Goal: Task Accomplishment & Management: Use online tool/utility

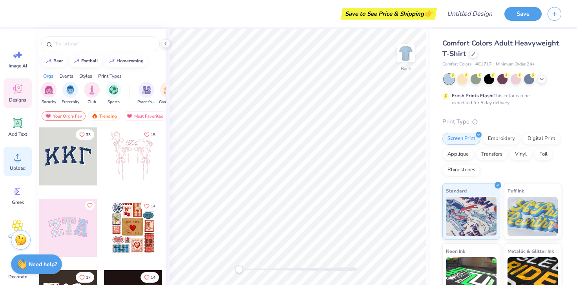
click at [12, 172] on div "Upload" at bounding box center [18, 161] width 28 height 29
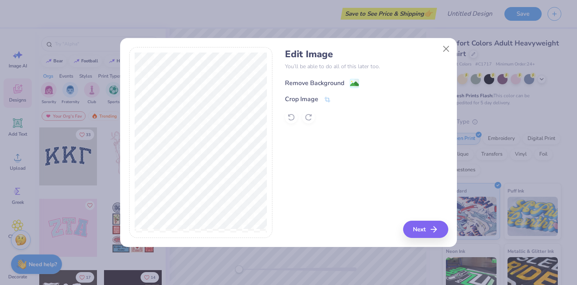
click at [312, 81] on div "Remove Background" at bounding box center [314, 83] width 59 height 9
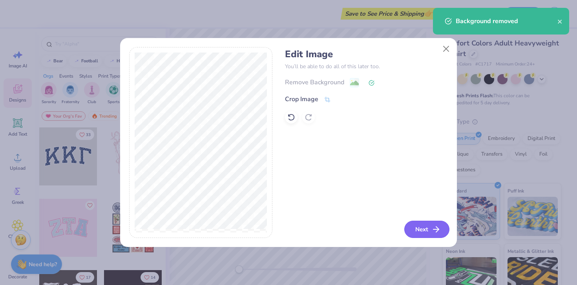
click at [429, 230] on button "Next" at bounding box center [426, 229] width 45 height 17
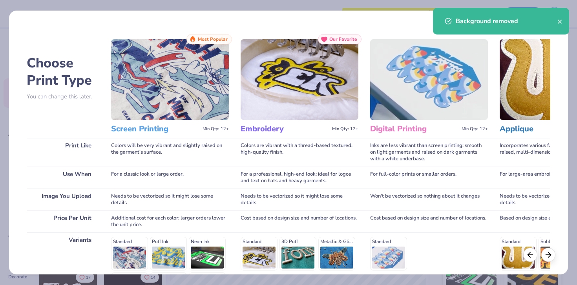
scroll to position [106, 0]
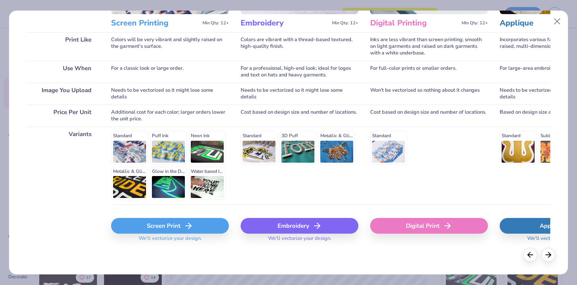
click at [160, 230] on div "Screen Print" at bounding box center [170, 226] width 118 height 16
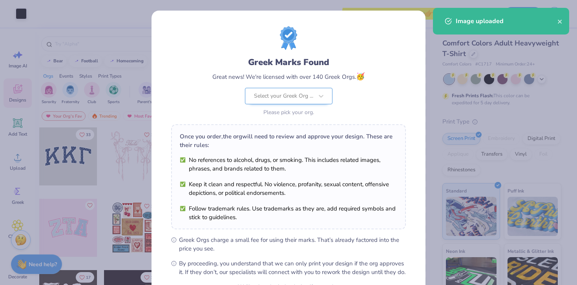
click at [305, 104] on body "Art colors Save to See Price & Shipping 👉 Design Title Save Image AI Designs Ad…" at bounding box center [288, 142] width 577 height 285
click at [296, 91] on div "Select your Greek Org ..." at bounding box center [283, 96] width 61 height 16
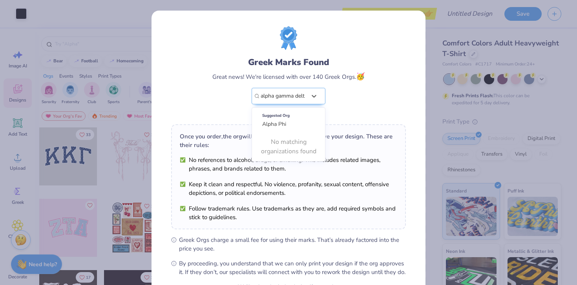
type input "alpha gamma delta"
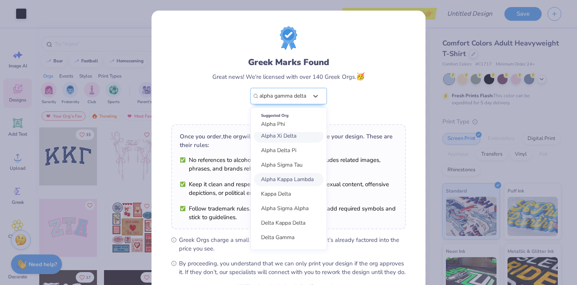
scroll to position [0, 0]
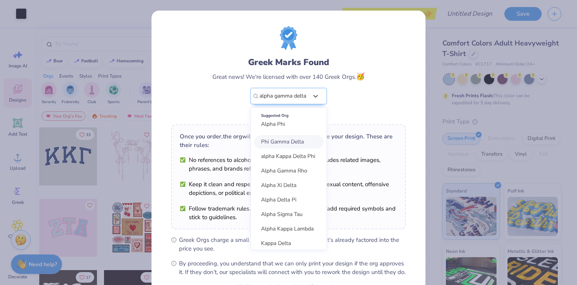
drag, startPoint x: 306, startPoint y: 96, endPoint x: 223, endPoint y: 96, distance: 83.2
click at [223, 96] on div "Greek Marks Found Great news! We're licensed with over 140 Greek Orgs. 🥳 option…" at bounding box center [288, 87] width 152 height 62
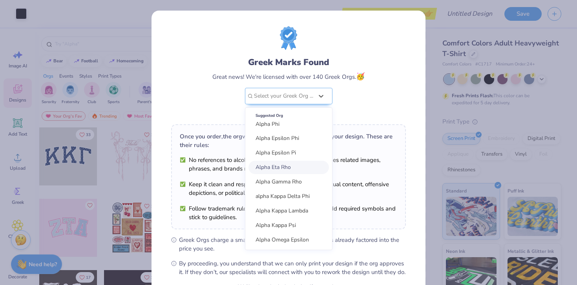
scroll to position [95, 0]
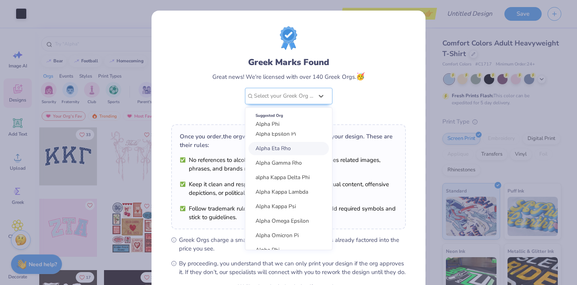
click at [362, 97] on div "Greek Marks Found Great news! We're licensed with over 140 Greek Orgs. 🥳 option…" at bounding box center [288, 87] width 152 height 62
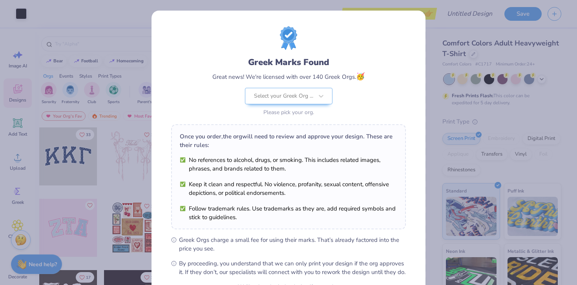
scroll to position [82, 0]
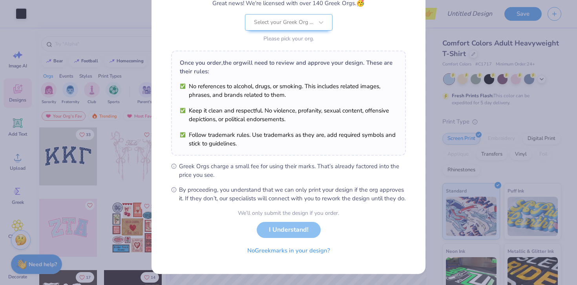
click at [290, 235] on div "We’ll only submit the design if you order. I Understand! No Greek marks in your…" at bounding box center [288, 233] width 101 height 49
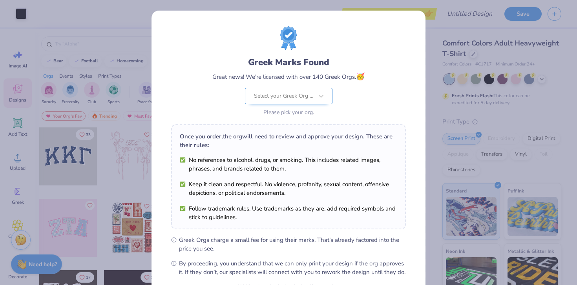
click at [307, 100] on div at bounding box center [283, 96] width 59 height 10
type input "Alpha Gamma Delta"
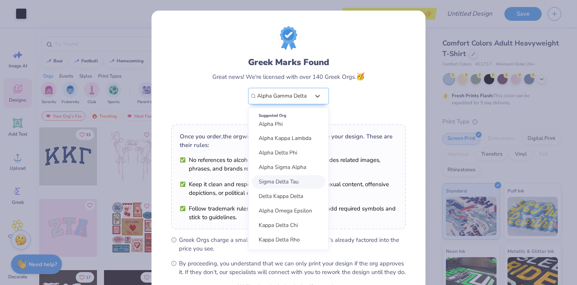
scroll to position [2, 0]
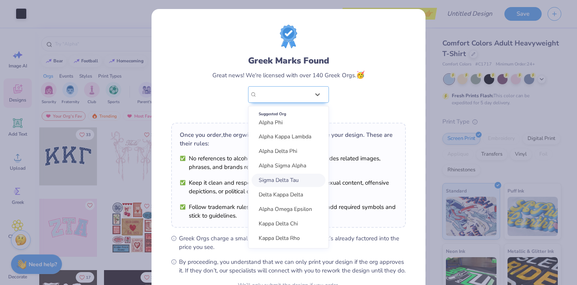
click at [381, 165] on li "No references to alcohol, drugs, or smoking. This includes related images, phra…" at bounding box center [289, 162] width 218 height 17
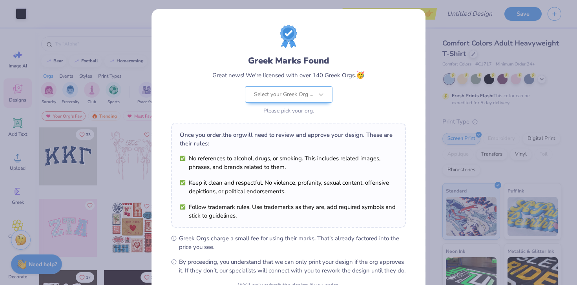
click at [447, 77] on div "Greek Marks Found Great news! We're licensed with over 140 Greek Orgs. 🥳 Select…" at bounding box center [288, 142] width 577 height 285
click at [310, 108] on div "Please pick your org." at bounding box center [289, 111] width 88 height 8
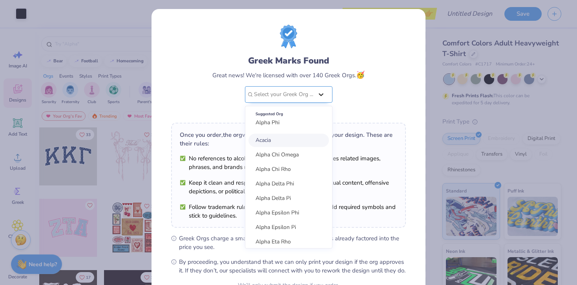
click at [320, 90] on div at bounding box center [321, 95] width 14 height 14
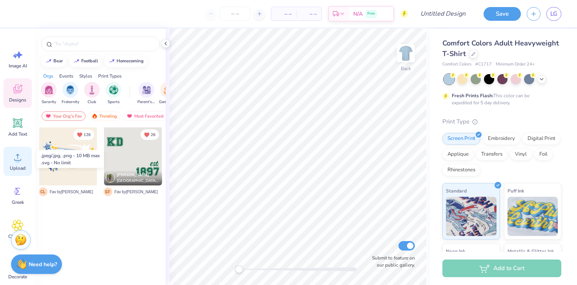
click at [17, 156] on icon at bounding box center [18, 158] width 12 height 12
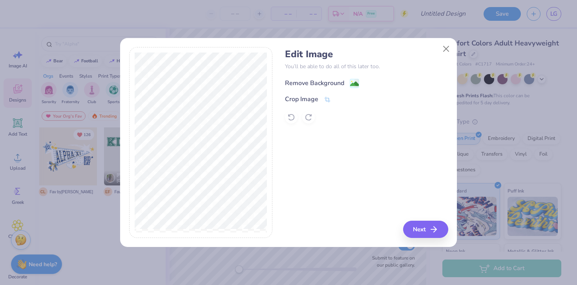
click at [317, 82] on div "Remove Background" at bounding box center [314, 83] width 59 height 9
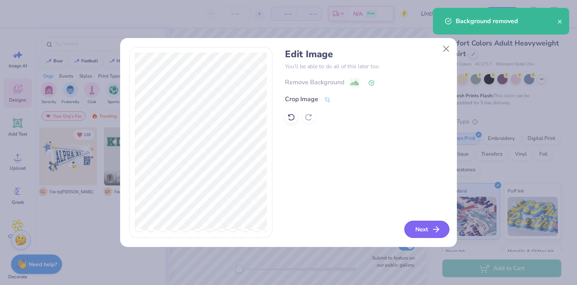
click at [426, 229] on button "Next" at bounding box center [426, 229] width 45 height 17
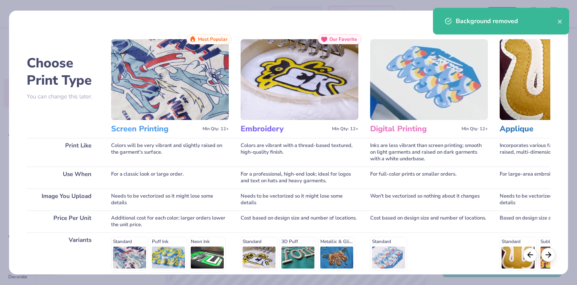
scroll to position [106, 0]
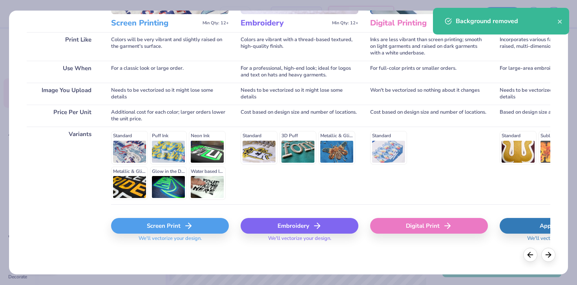
click at [146, 231] on div "Screen Print" at bounding box center [170, 226] width 118 height 16
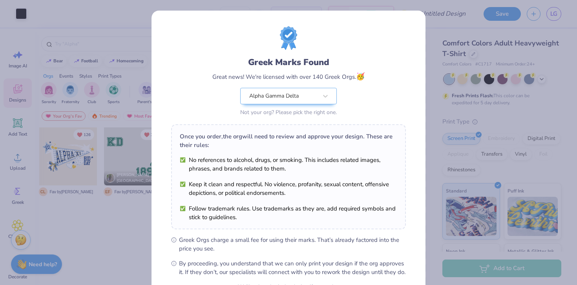
scroll to position [82, 0]
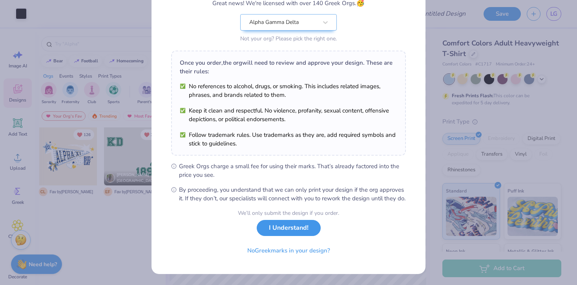
click at [278, 234] on button "I Understand!" at bounding box center [289, 228] width 64 height 16
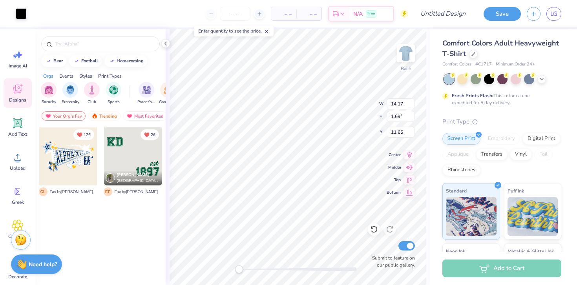
scroll to position [0, 0]
click at [412, 157] on icon at bounding box center [409, 153] width 11 height 9
click at [411, 167] on icon at bounding box center [409, 166] width 7 height 5
click at [410, 177] on icon at bounding box center [409, 178] width 11 height 9
click at [19, 15] on div at bounding box center [21, 12] width 11 height 11
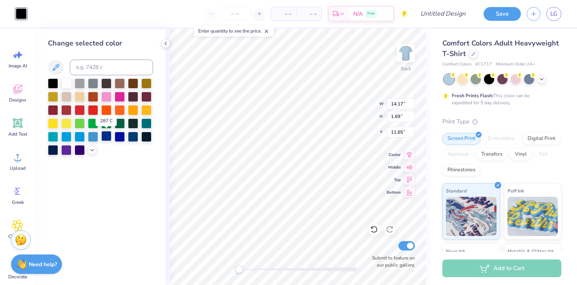
click at [106, 140] on div at bounding box center [106, 136] width 10 height 10
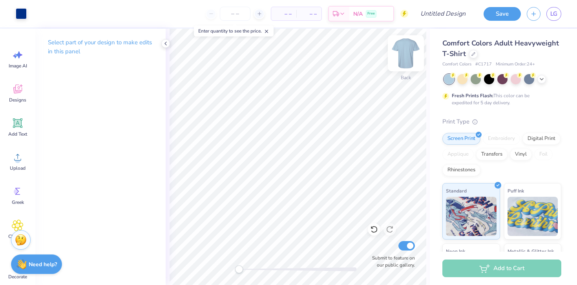
click at [409, 60] on img at bounding box center [405, 53] width 31 height 31
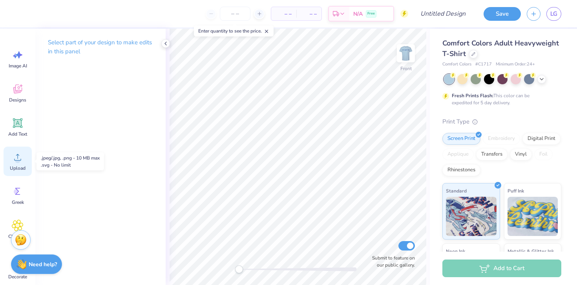
click at [17, 157] on icon at bounding box center [18, 158] width 12 height 12
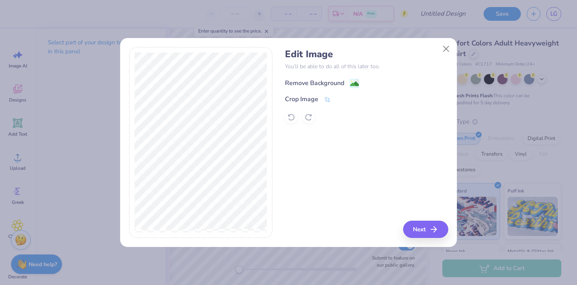
click at [320, 87] on div "Remove Background" at bounding box center [314, 83] width 59 height 9
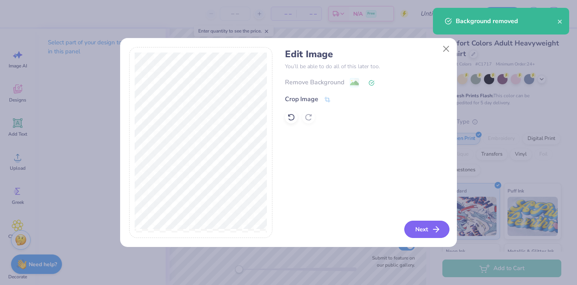
click at [425, 234] on button "Next" at bounding box center [426, 229] width 45 height 17
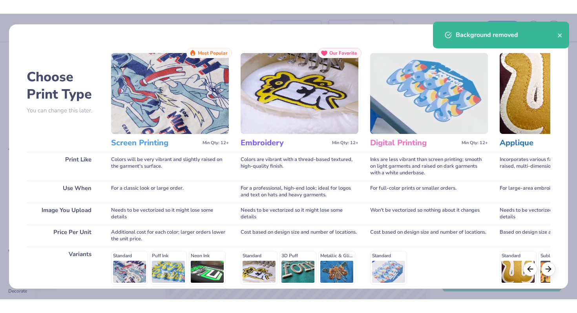
scroll to position [106, 0]
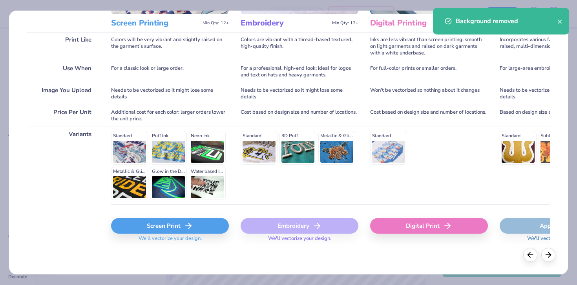
click at [176, 220] on div "Screen Print" at bounding box center [170, 226] width 118 height 16
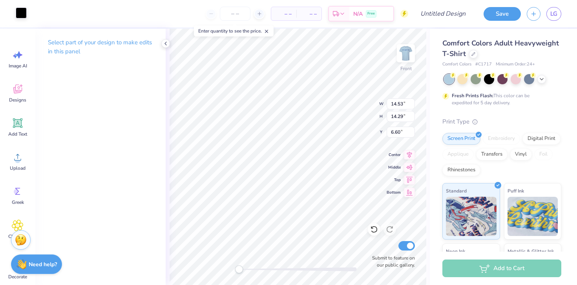
click at [25, 16] on div at bounding box center [21, 12] width 11 height 11
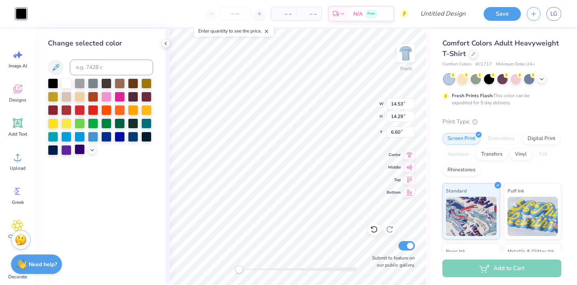
click at [82, 148] on div at bounding box center [80, 150] width 10 height 10
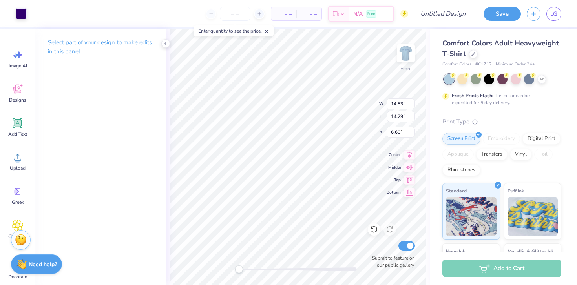
click at [168, 175] on div "Front W 14.53 14.53 " H 14.29 14.29 " Y 6.60 6.60 " Center Middle Top Bottom Su…" at bounding box center [298, 157] width 264 height 257
click at [23, 18] on div at bounding box center [21, 12] width 11 height 11
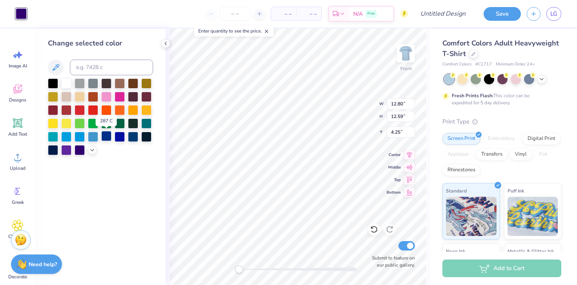
click at [109, 137] on div at bounding box center [106, 136] width 10 height 10
click at [408, 54] on img at bounding box center [405, 53] width 31 height 31
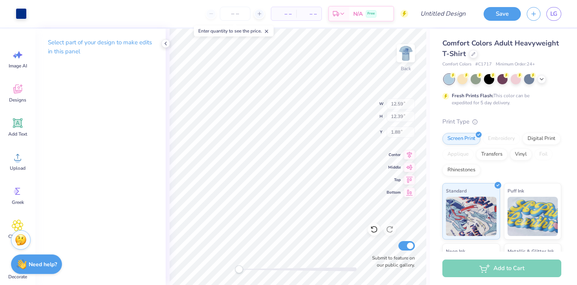
type input "12.59"
type input "12.39"
type input "1.88"
type input "14.17"
type input "1.69"
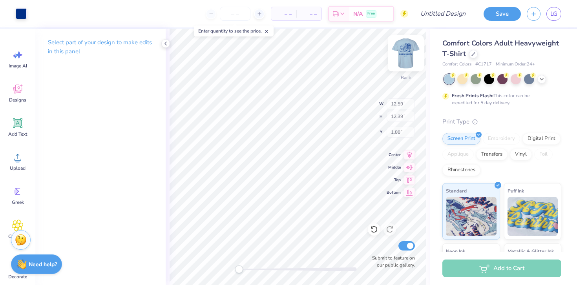
type input "4.45"
click at [21, 17] on div at bounding box center [21, 12] width 11 height 11
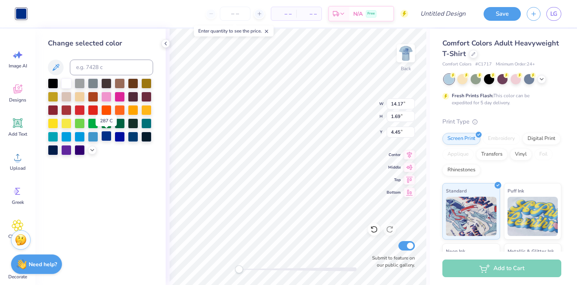
click at [108, 135] on div at bounding box center [106, 136] width 10 height 10
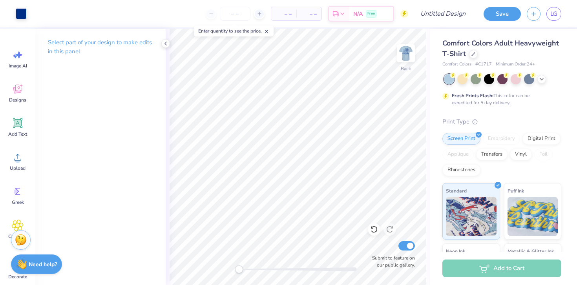
click at [268, 29] on icon at bounding box center [266, 31] width 5 height 5
click at [412, 49] on img at bounding box center [405, 53] width 31 height 31
